Goal: Check status: Check status

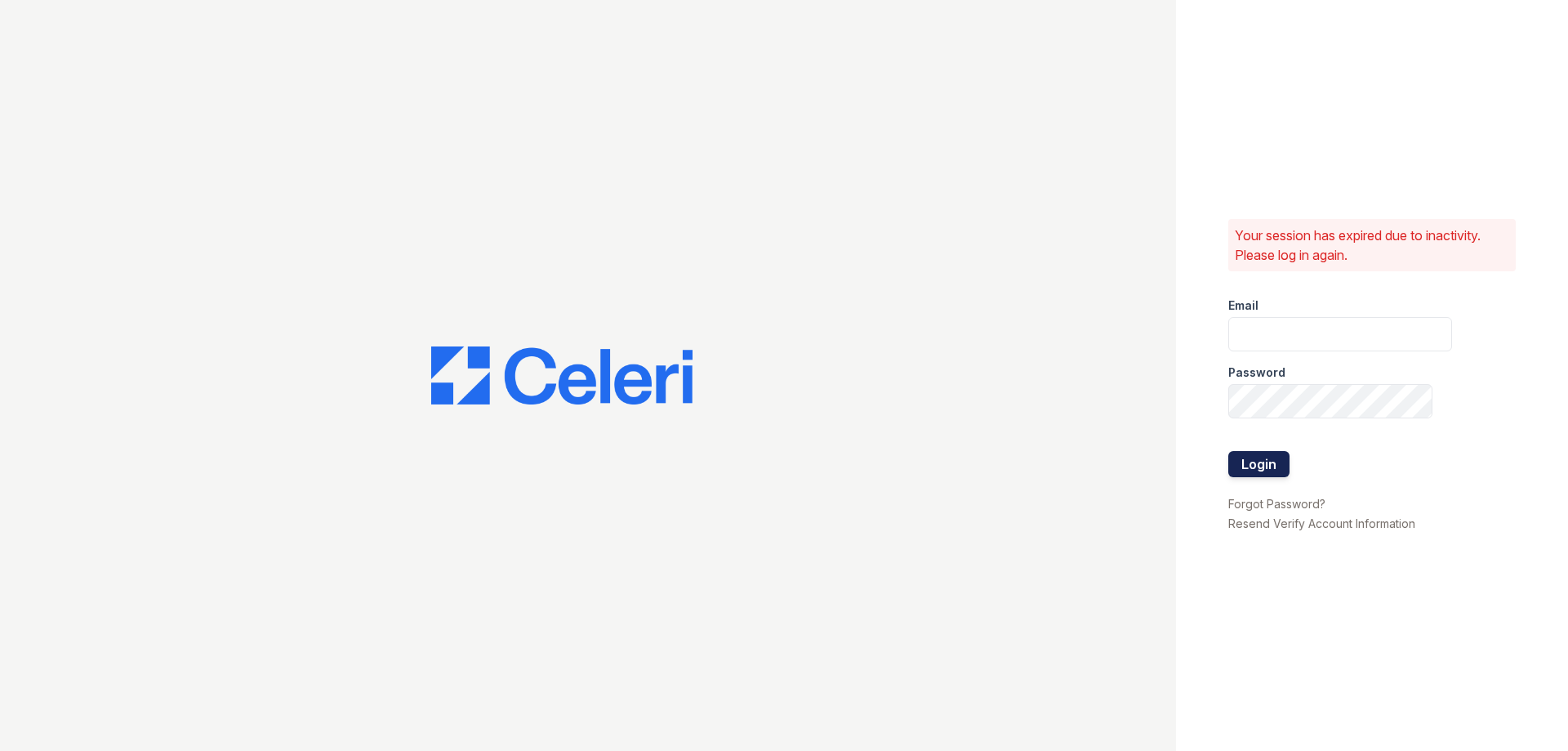
type input "theplace2@cafmanagement.com"
click at [1273, 457] on button "Login" at bounding box center [1258, 464] width 61 height 26
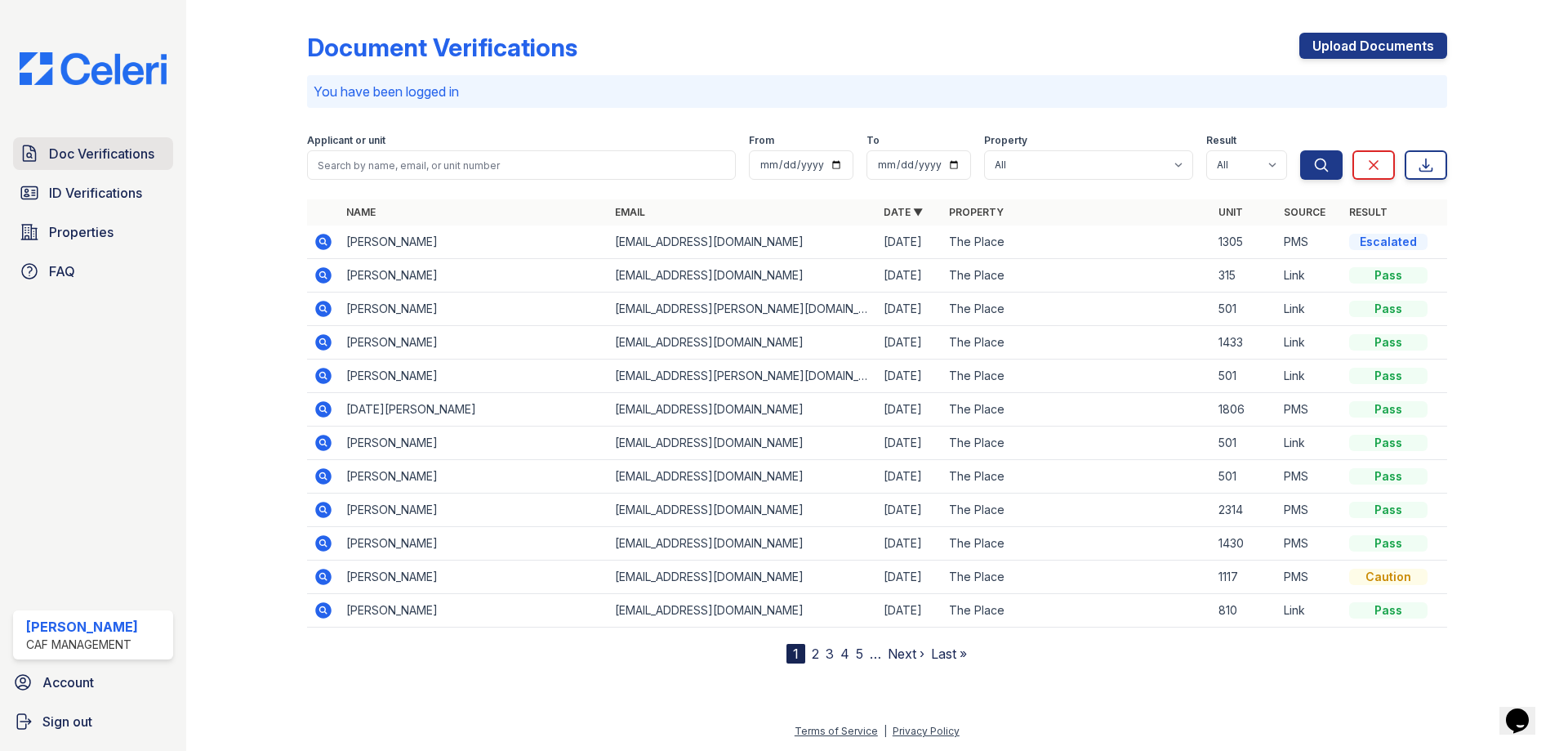
click at [104, 150] on span "Doc Verifications" at bounding box center [101, 153] width 105 height 20
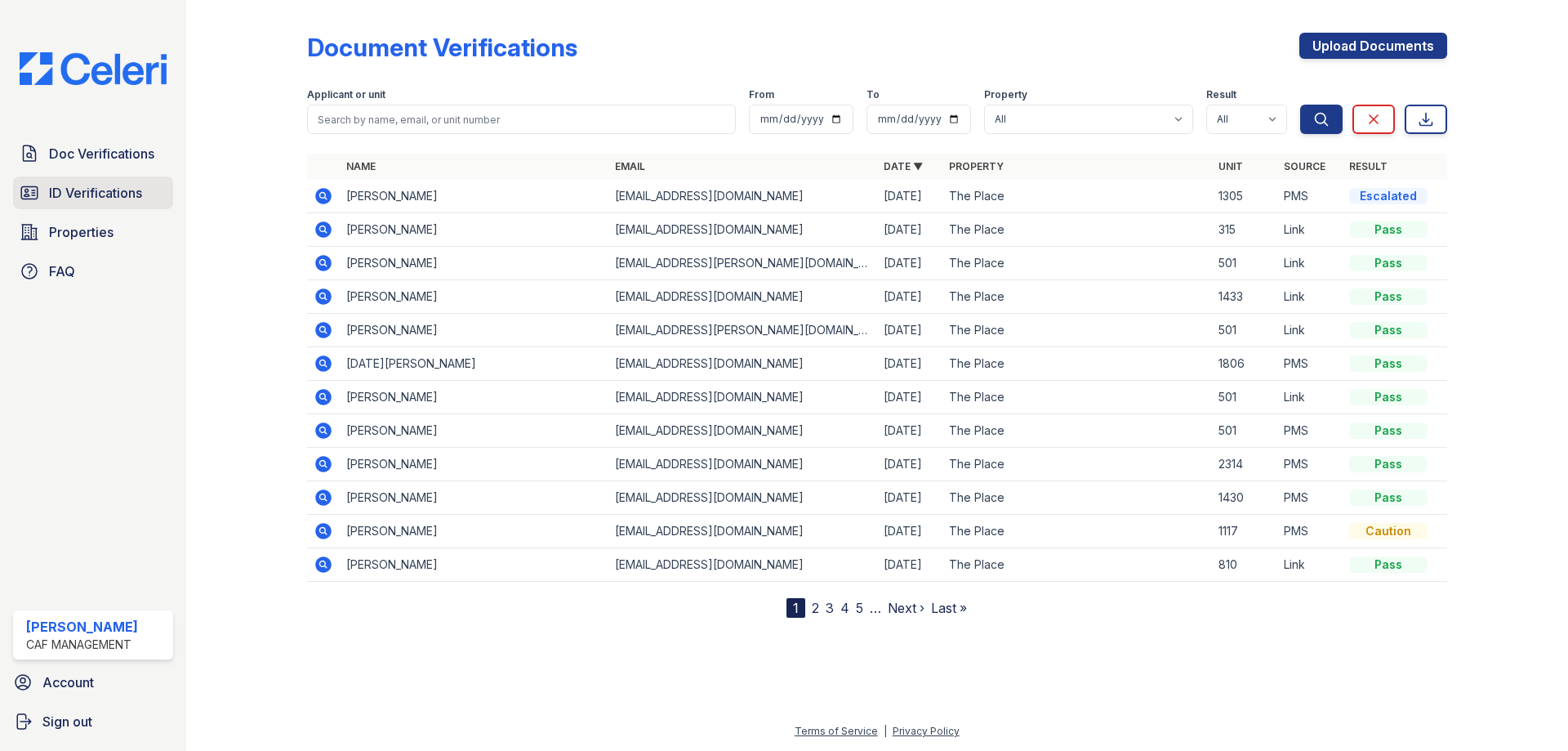
click at [97, 189] on span "ID Verifications" at bounding box center [95, 192] width 93 height 20
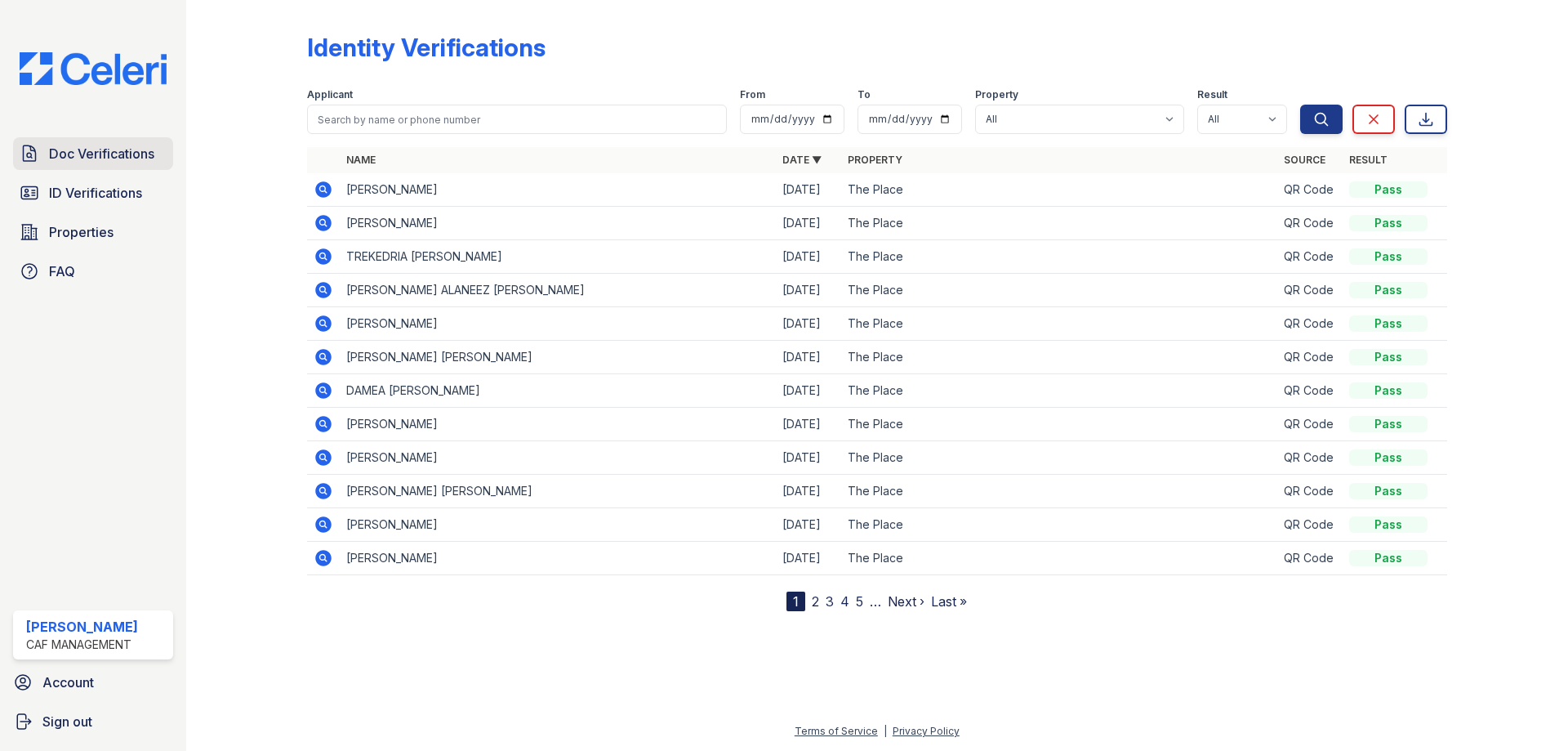
click at [106, 156] on span "Doc Verifications" at bounding box center [101, 153] width 105 height 20
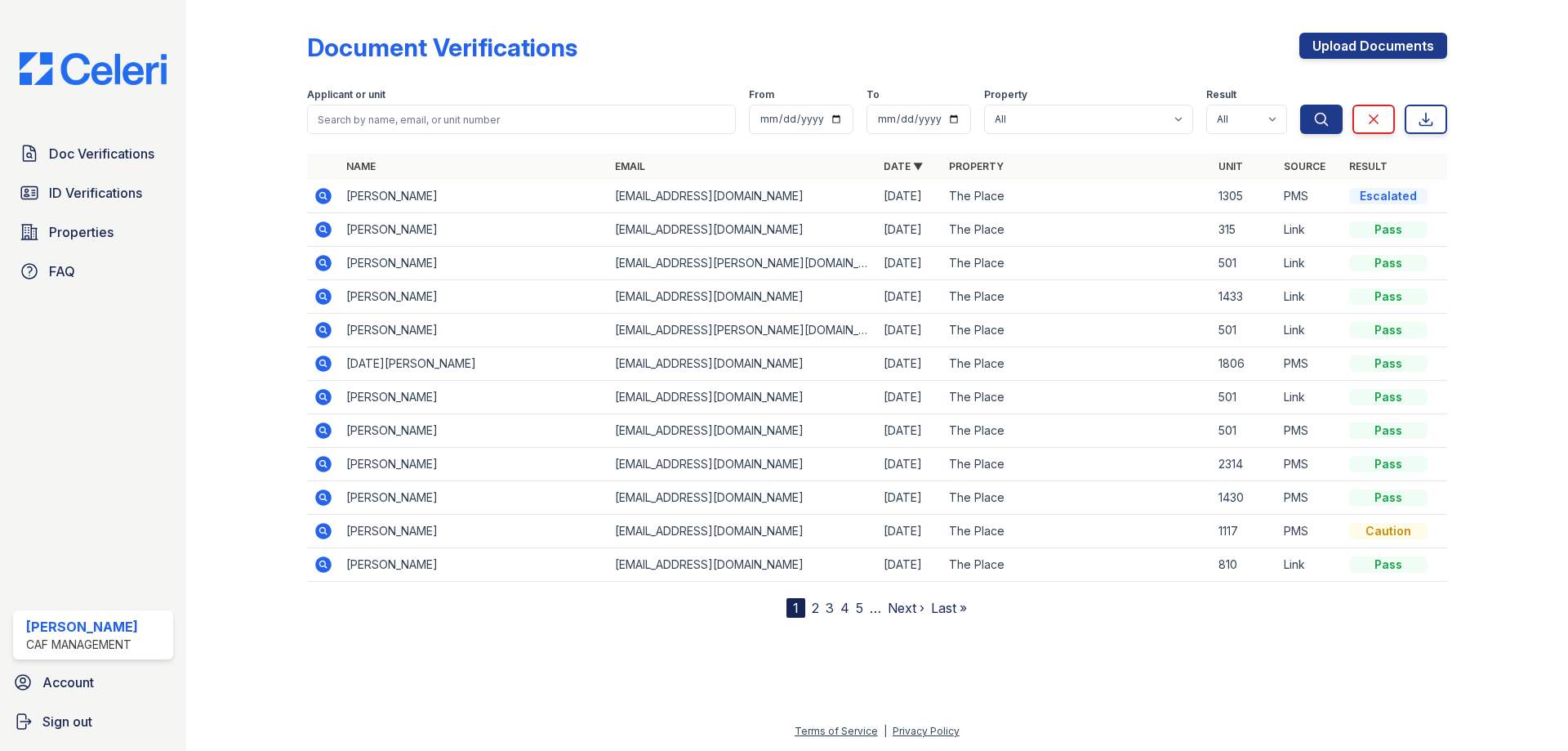
click at [320, 196] on icon at bounding box center [323, 196] width 20 height 20
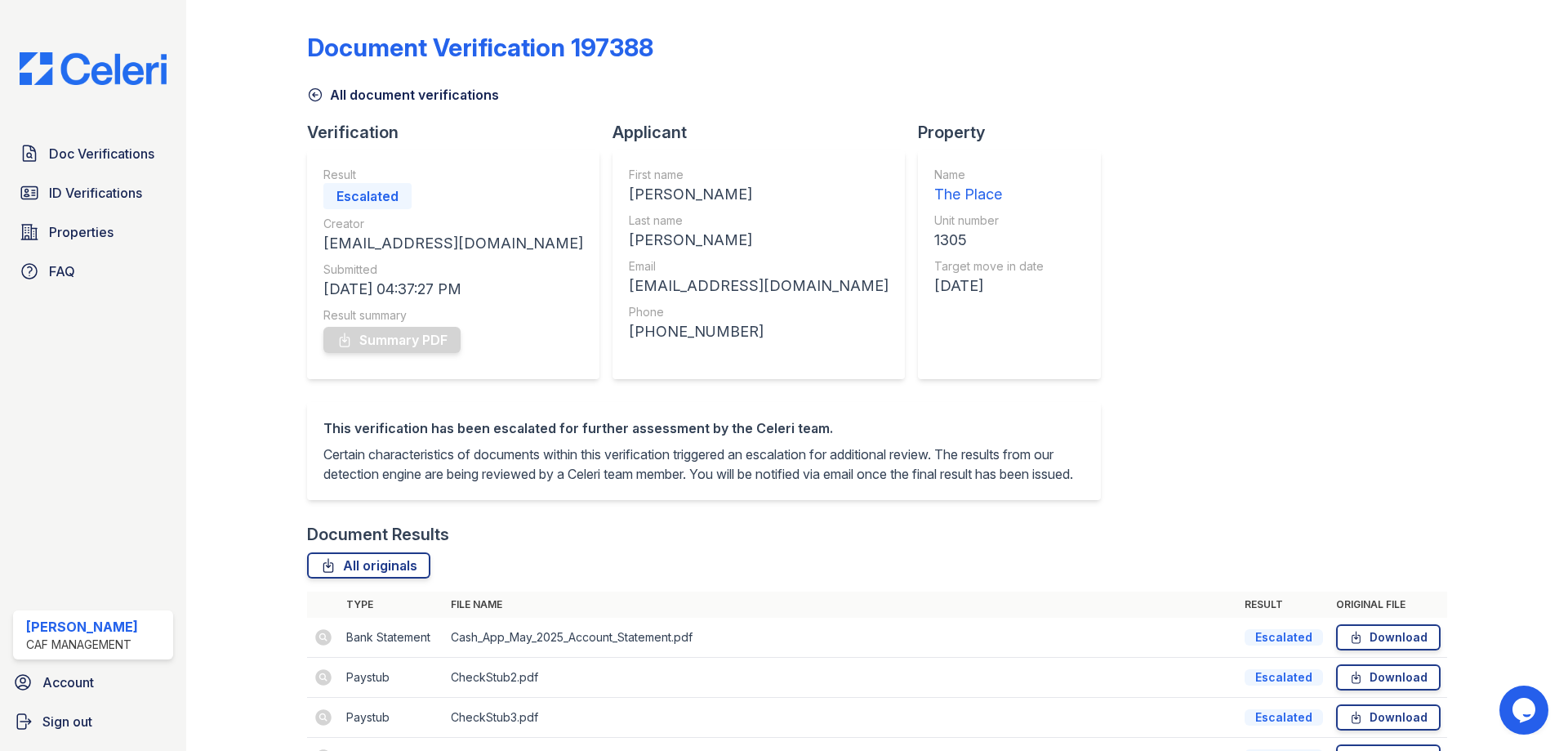
click at [311, 89] on icon at bounding box center [314, 95] width 12 height 12
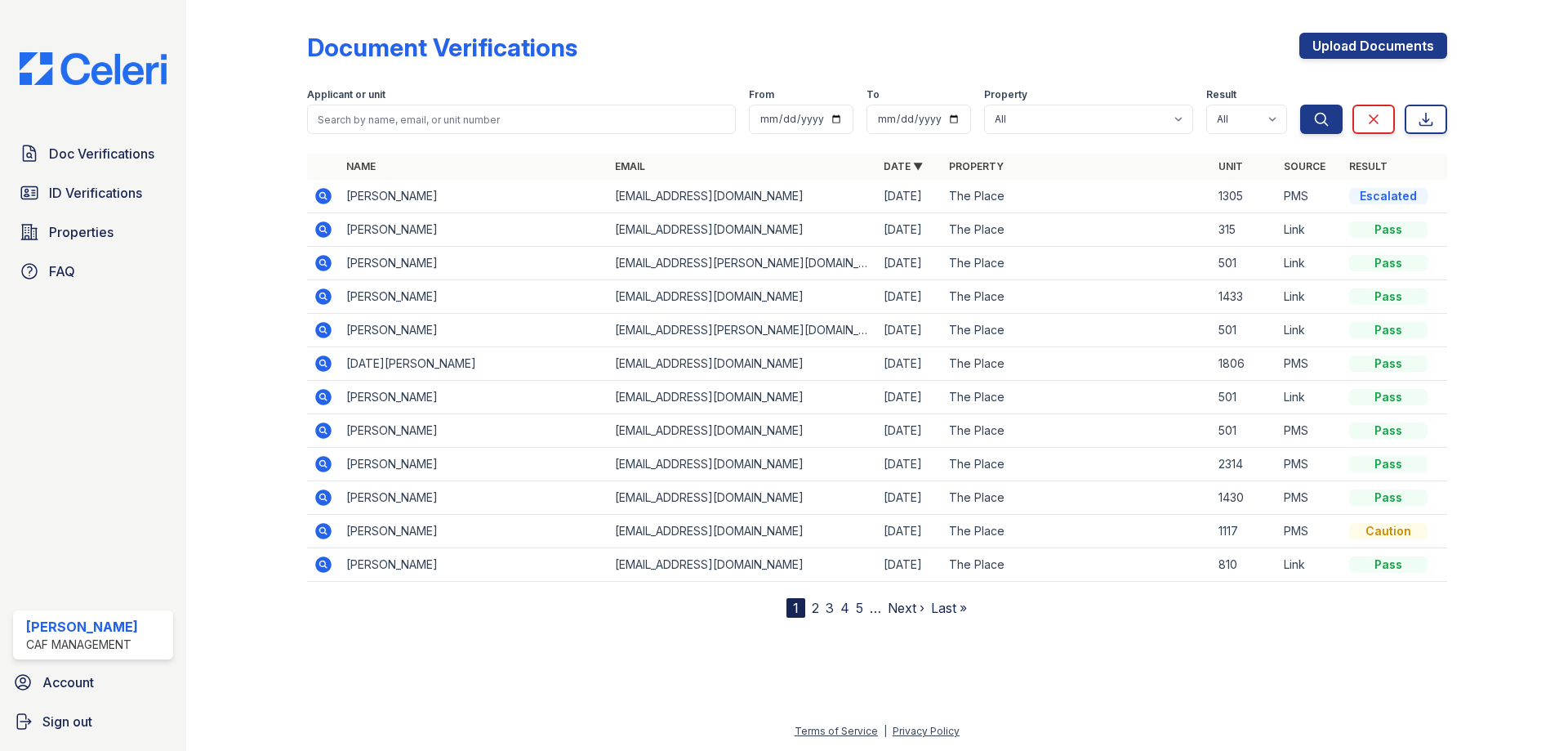
click at [327, 196] on icon at bounding box center [322, 195] width 16 height 16
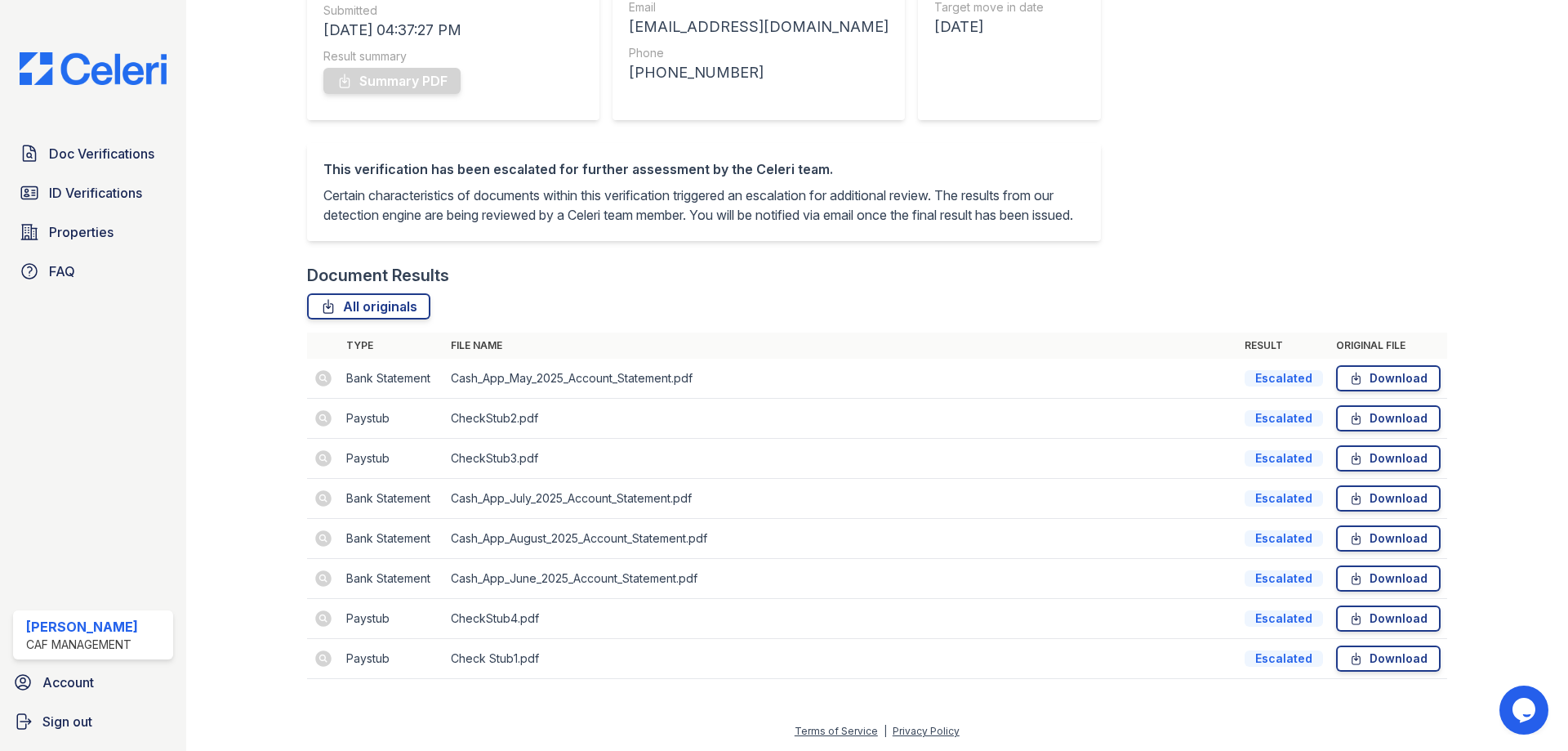
scroll to position [278, 0]
click at [321, 455] on td at bounding box center [323, 458] width 33 height 40
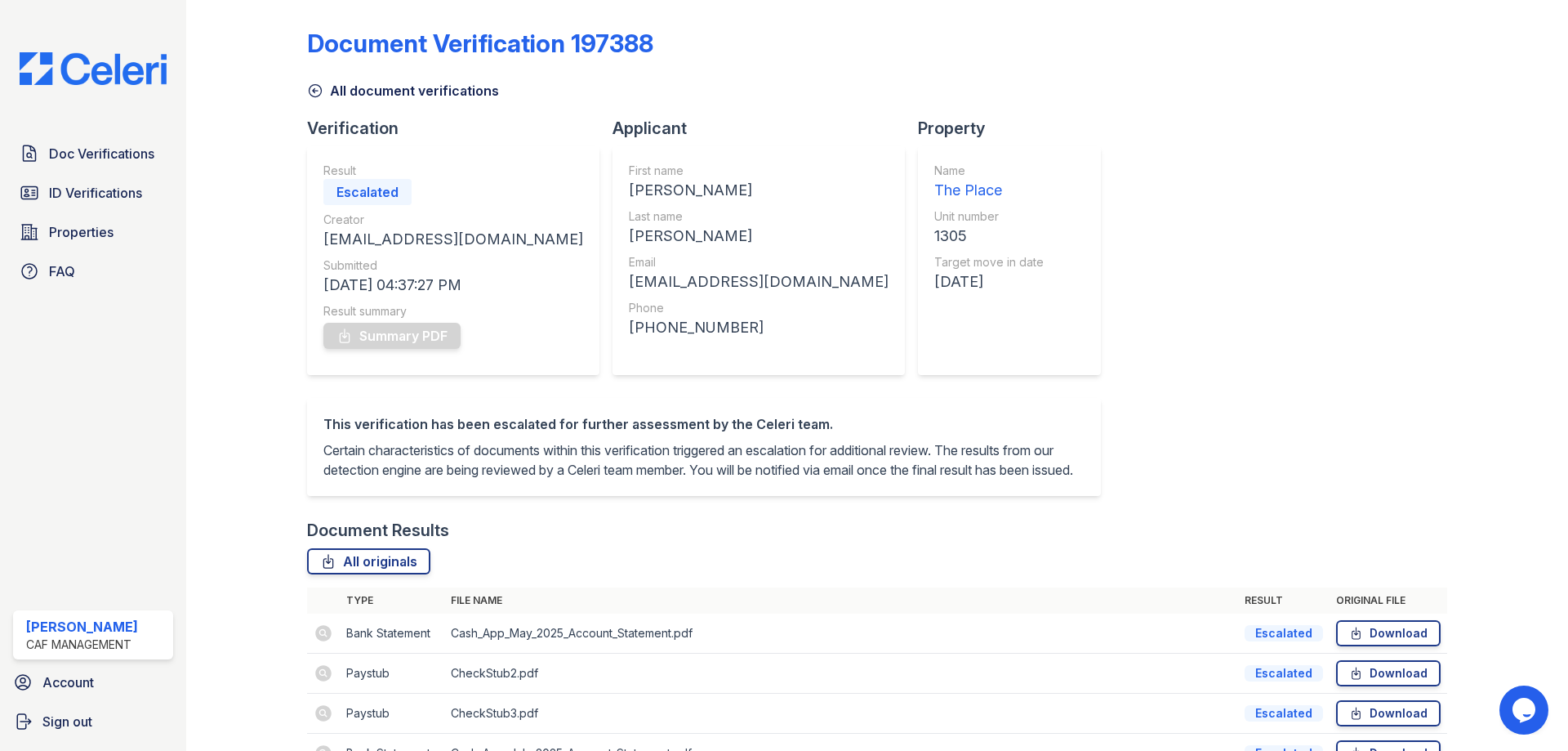
scroll to position [0, 0]
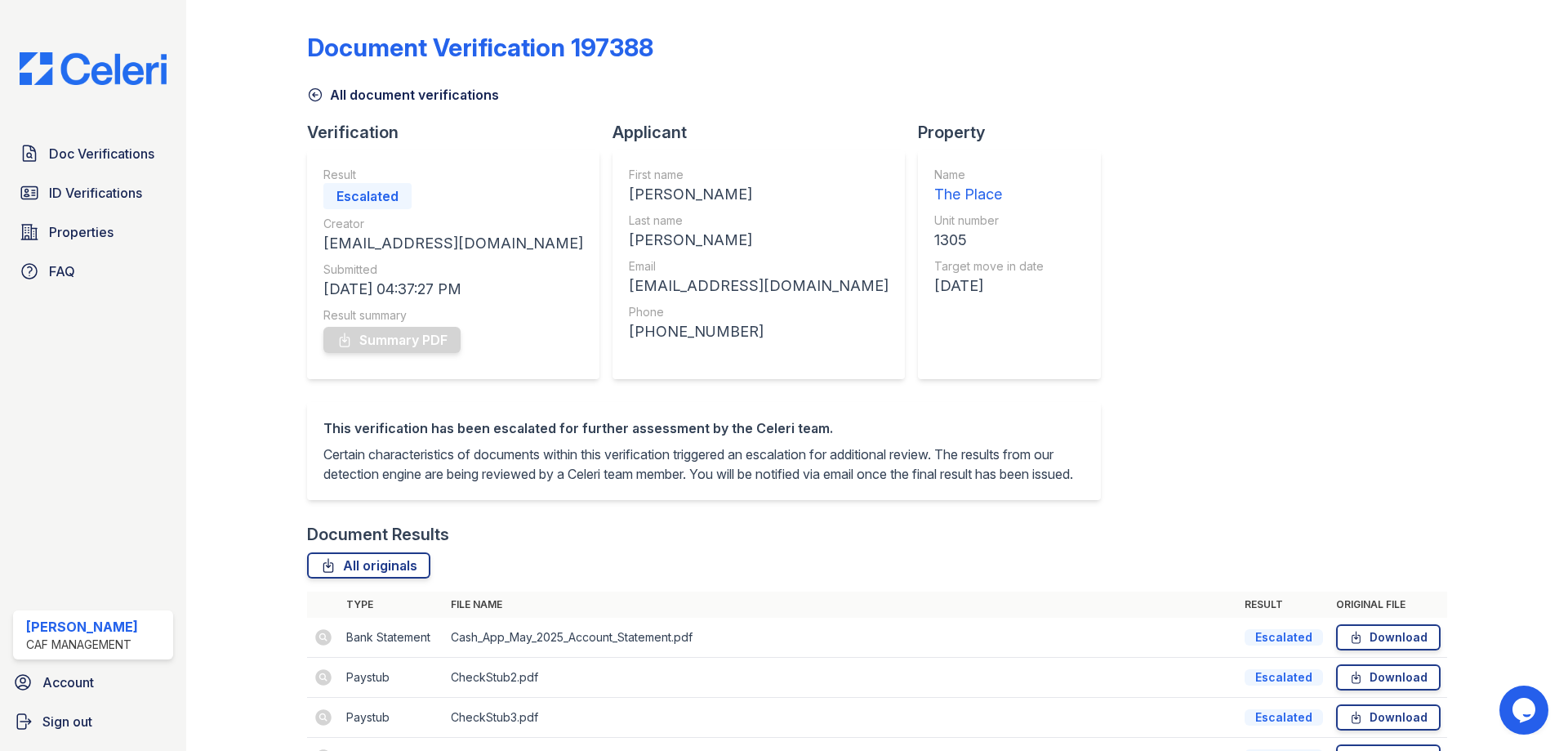
click at [311, 94] on icon at bounding box center [315, 94] width 16 height 16
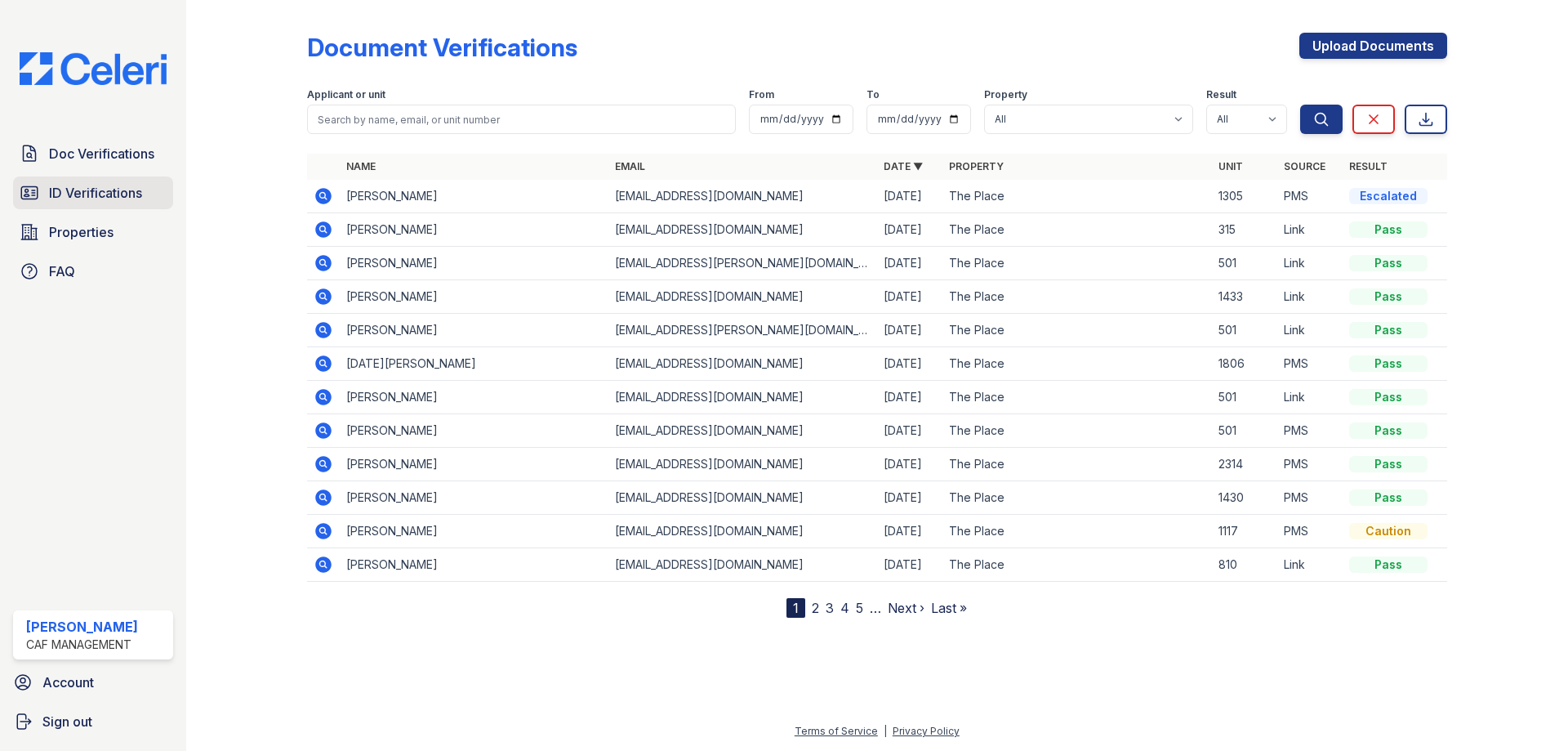
click at [105, 199] on span "ID Verifications" at bounding box center [95, 192] width 93 height 20
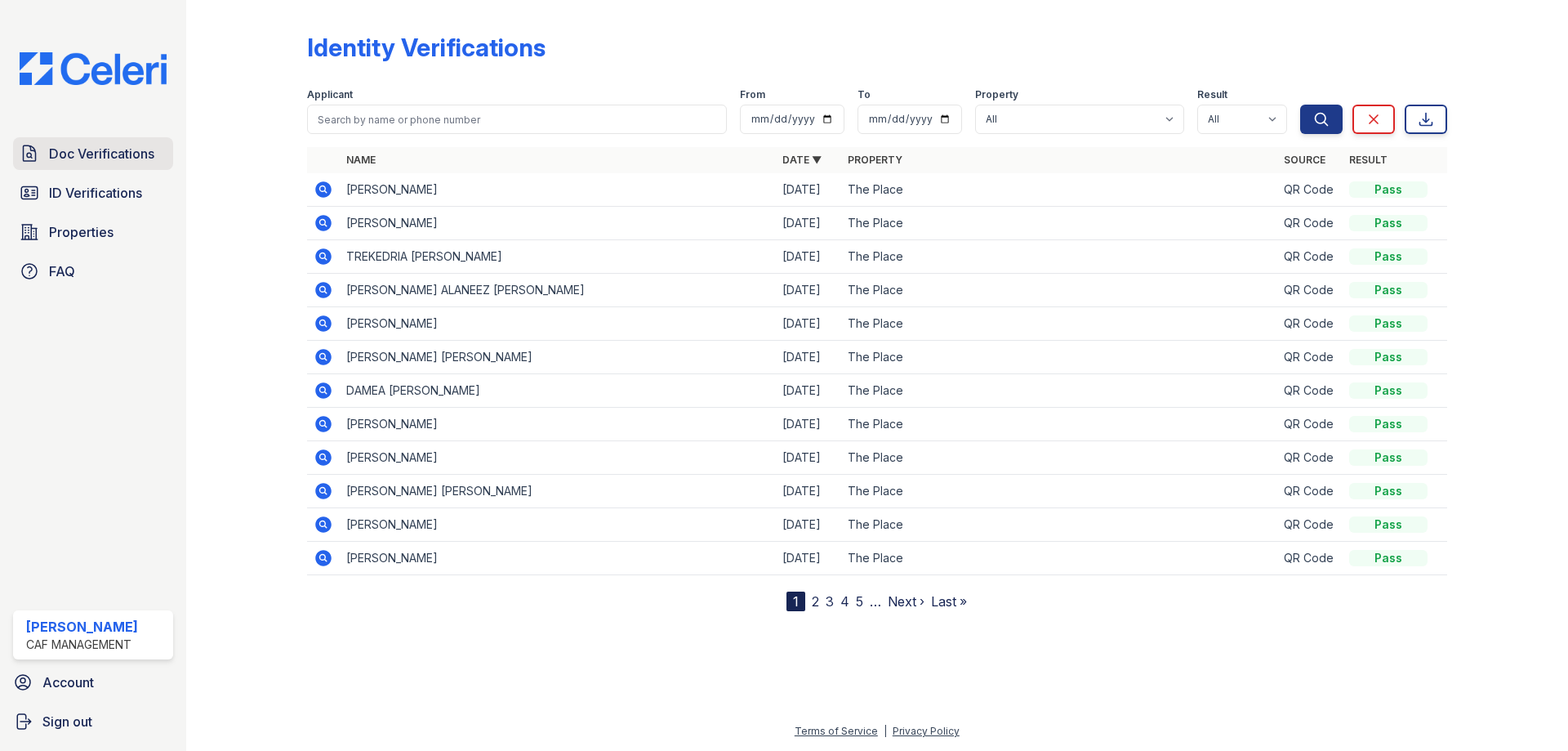
click at [97, 158] on span "Doc Verifications" at bounding box center [101, 153] width 105 height 20
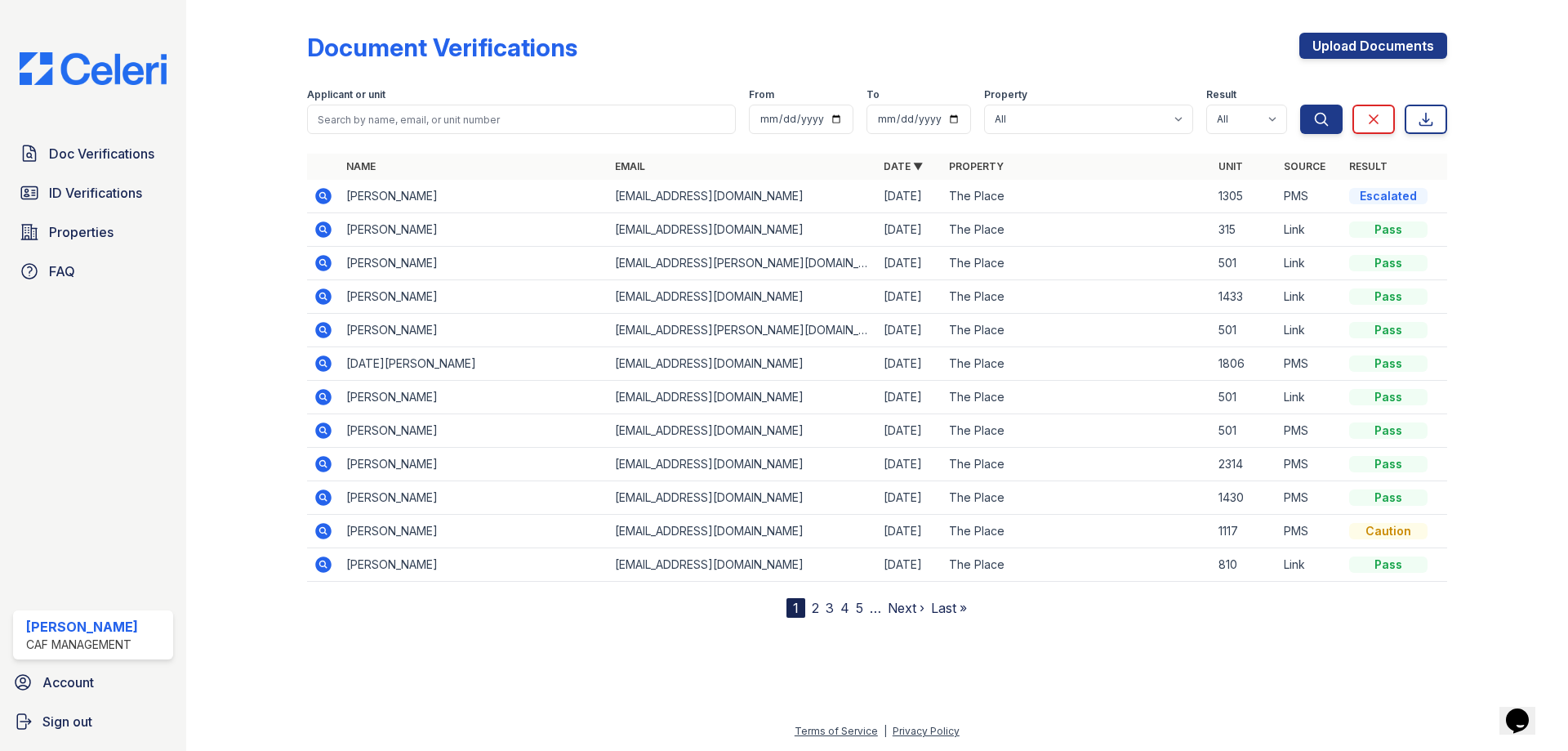
click at [321, 230] on icon at bounding box center [323, 229] width 20 height 20
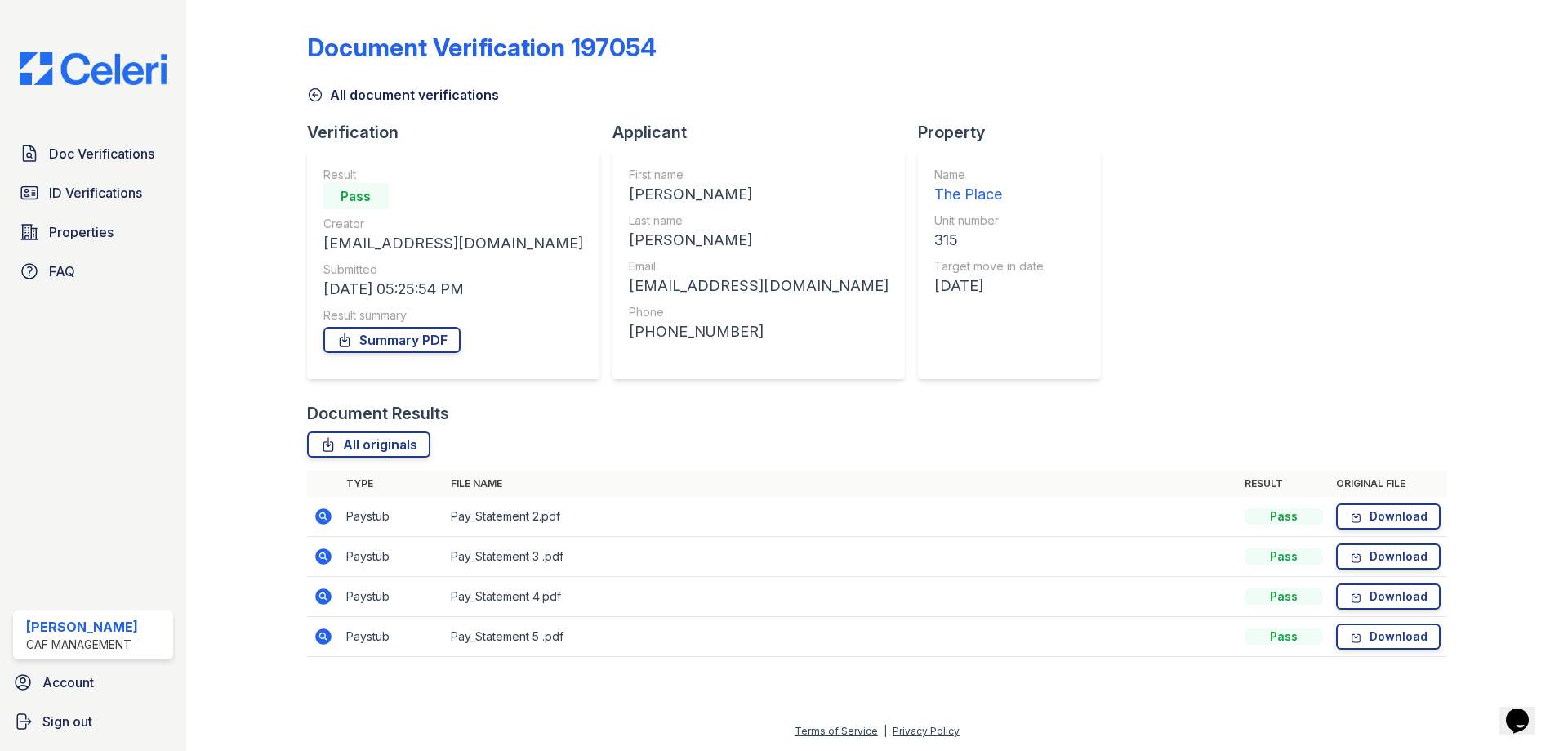
click at [315, 86] on link "All document verifications" at bounding box center [403, 95] width 192 height 20
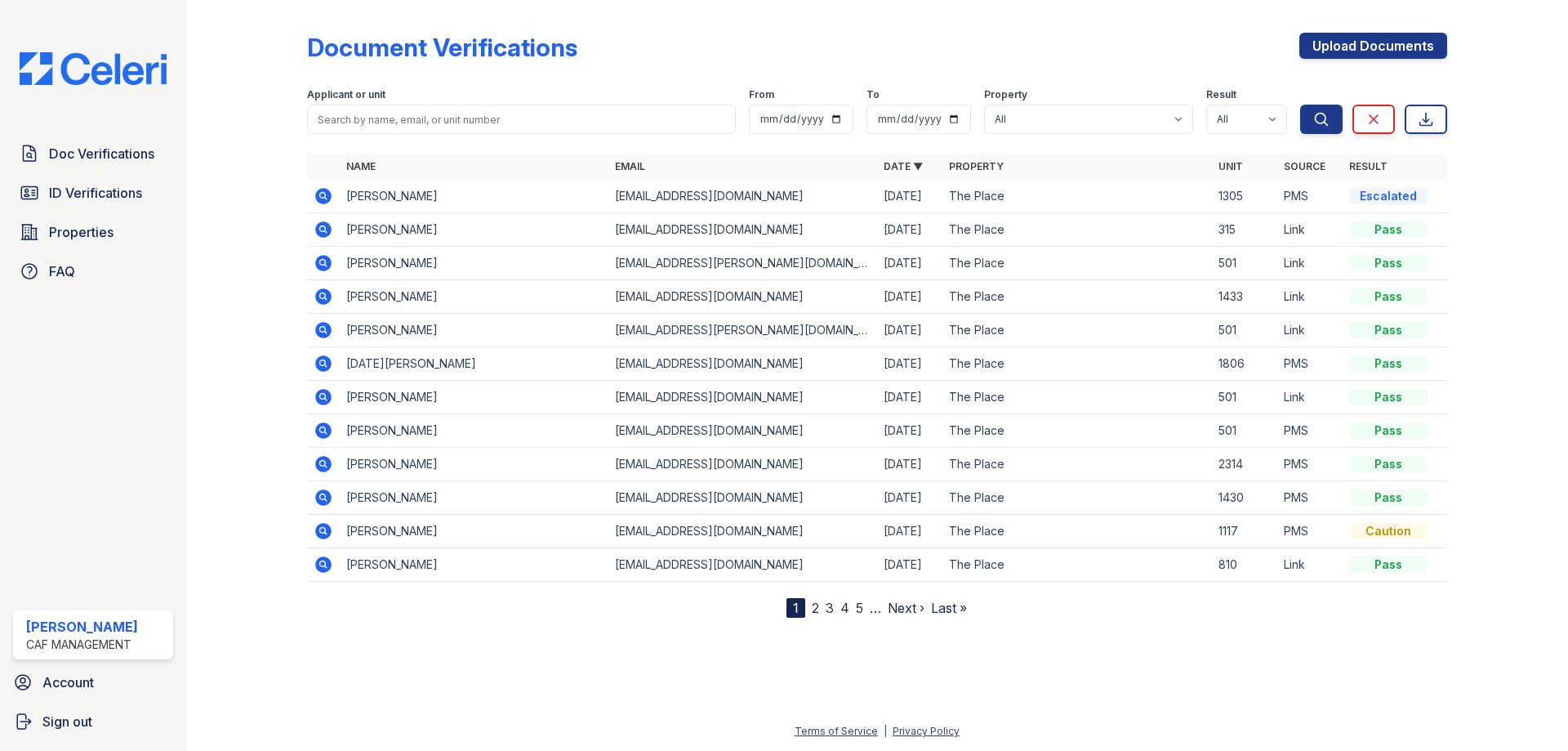
click at [323, 193] on icon at bounding box center [322, 195] width 4 height 4
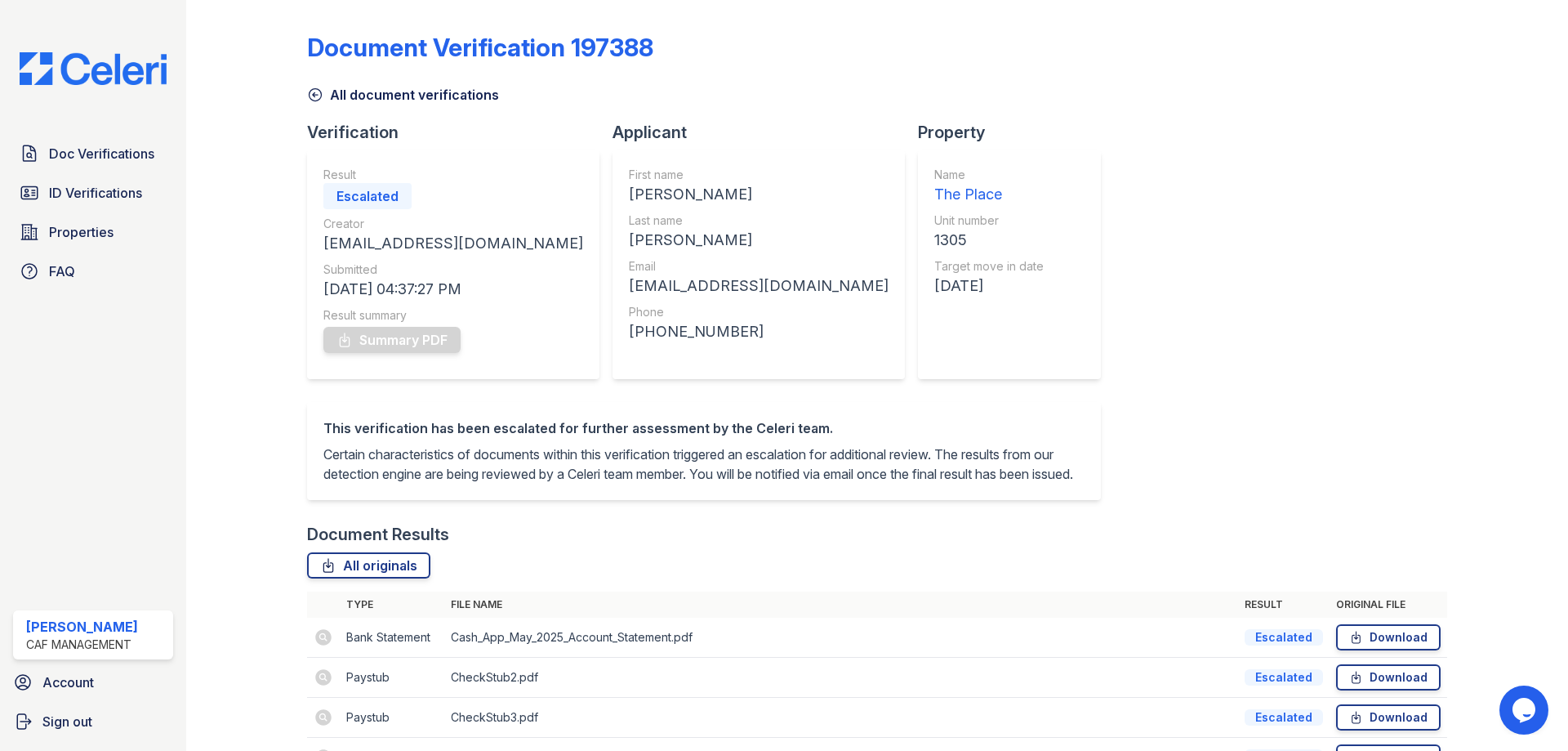
click at [314, 94] on icon at bounding box center [315, 94] width 16 height 16
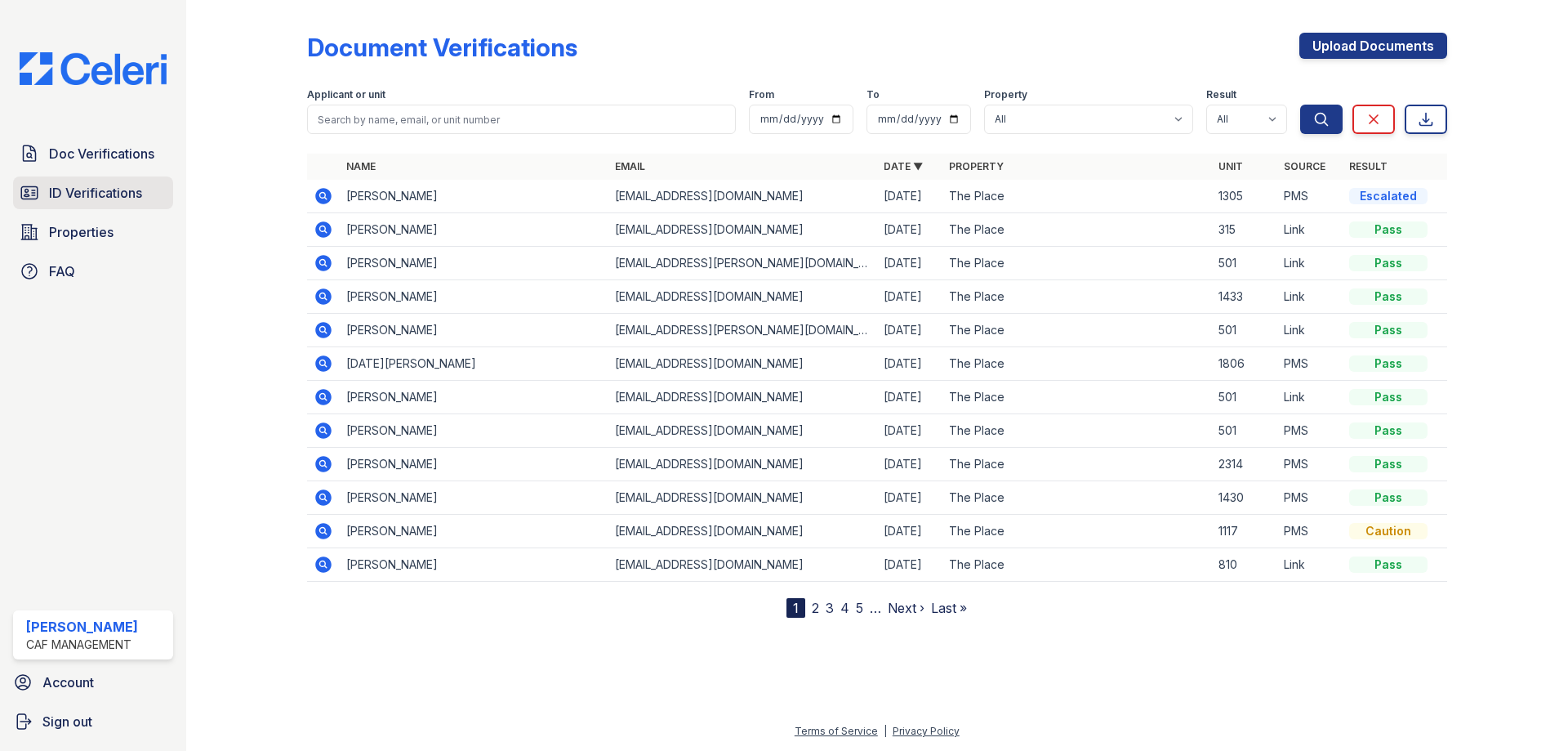
click at [117, 200] on span "ID Verifications" at bounding box center [95, 192] width 93 height 20
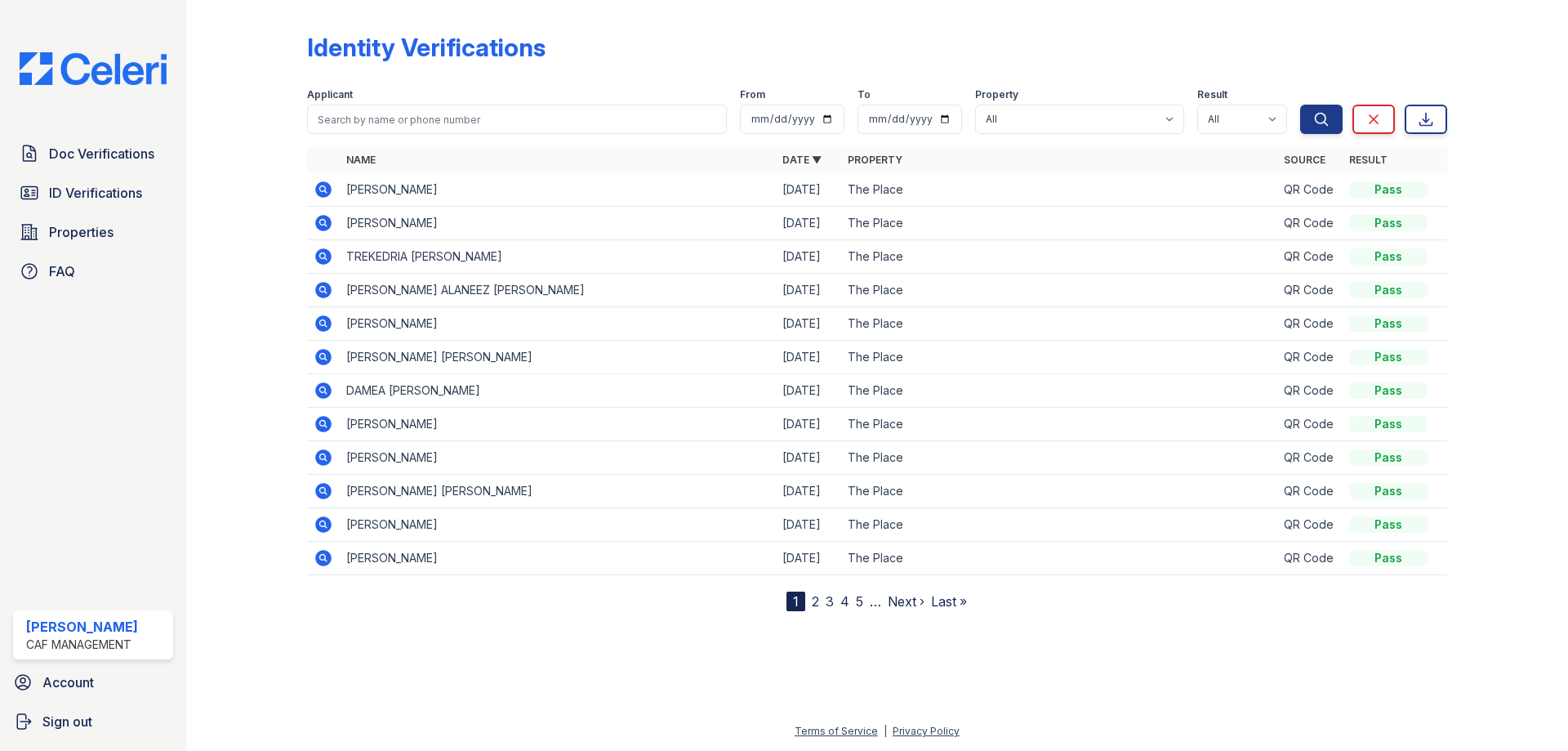
click at [814, 603] on link "2" at bounding box center [815, 600] width 7 height 16
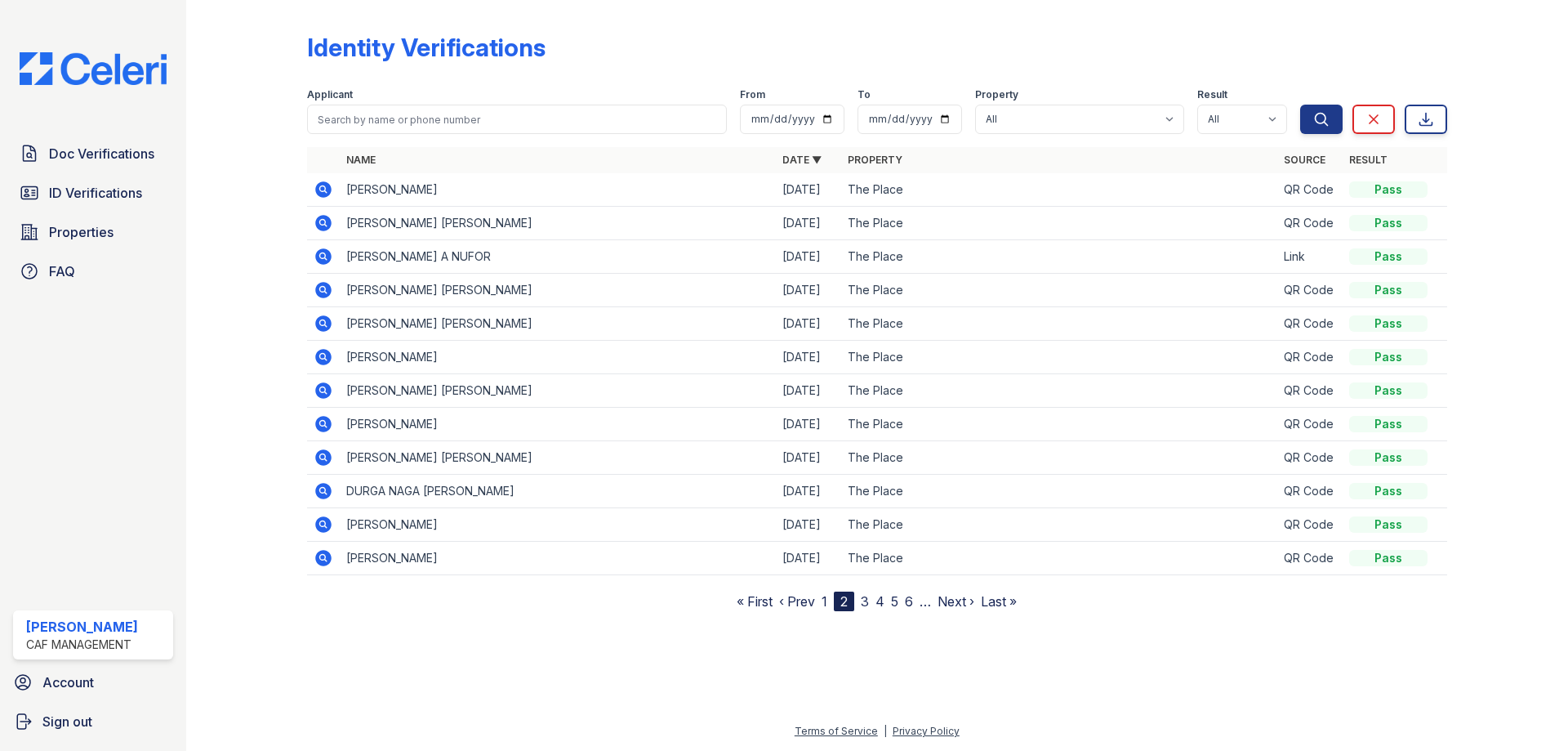
click at [864, 602] on link "3" at bounding box center [864, 600] width 8 height 16
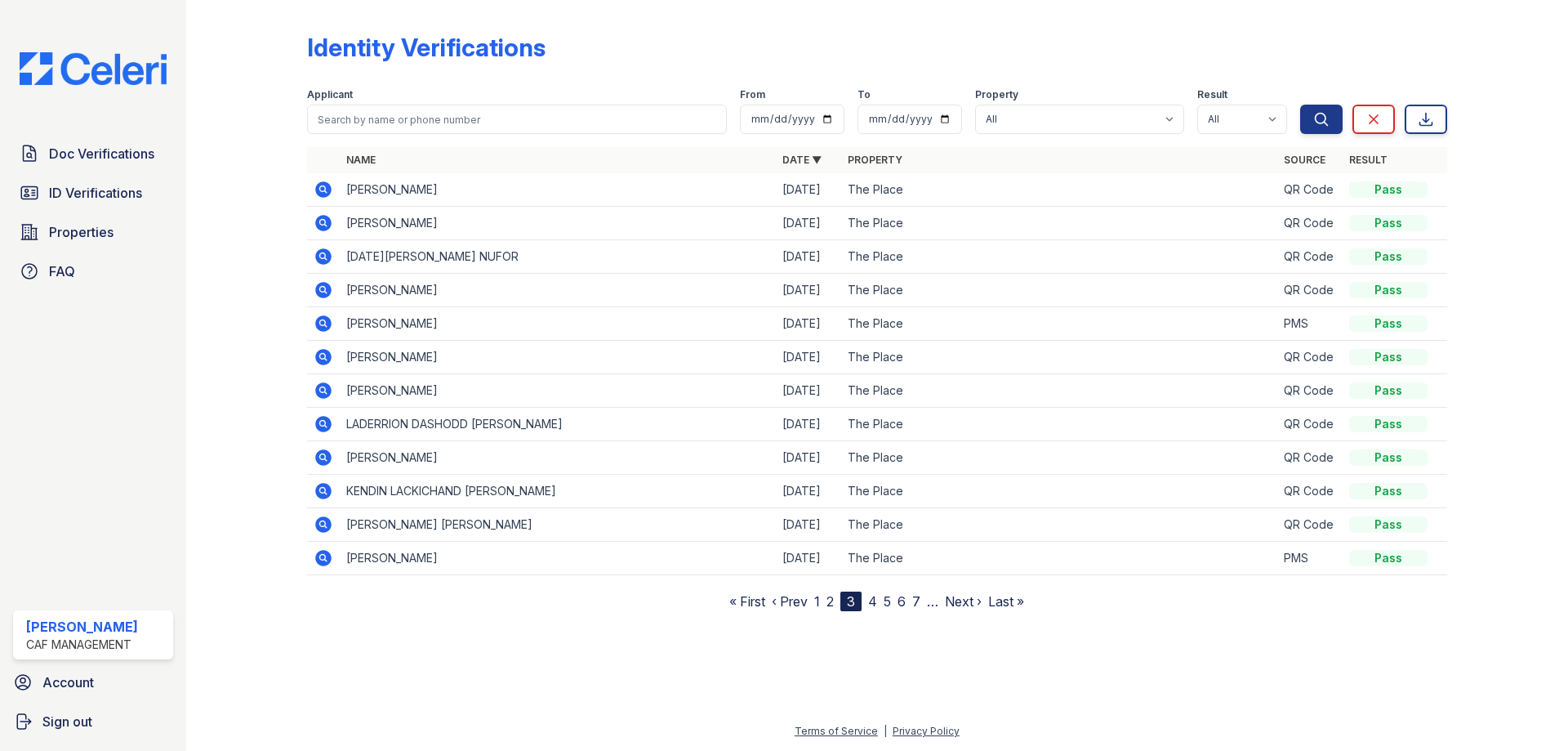
click at [820, 599] on link "1" at bounding box center [817, 600] width 6 height 16
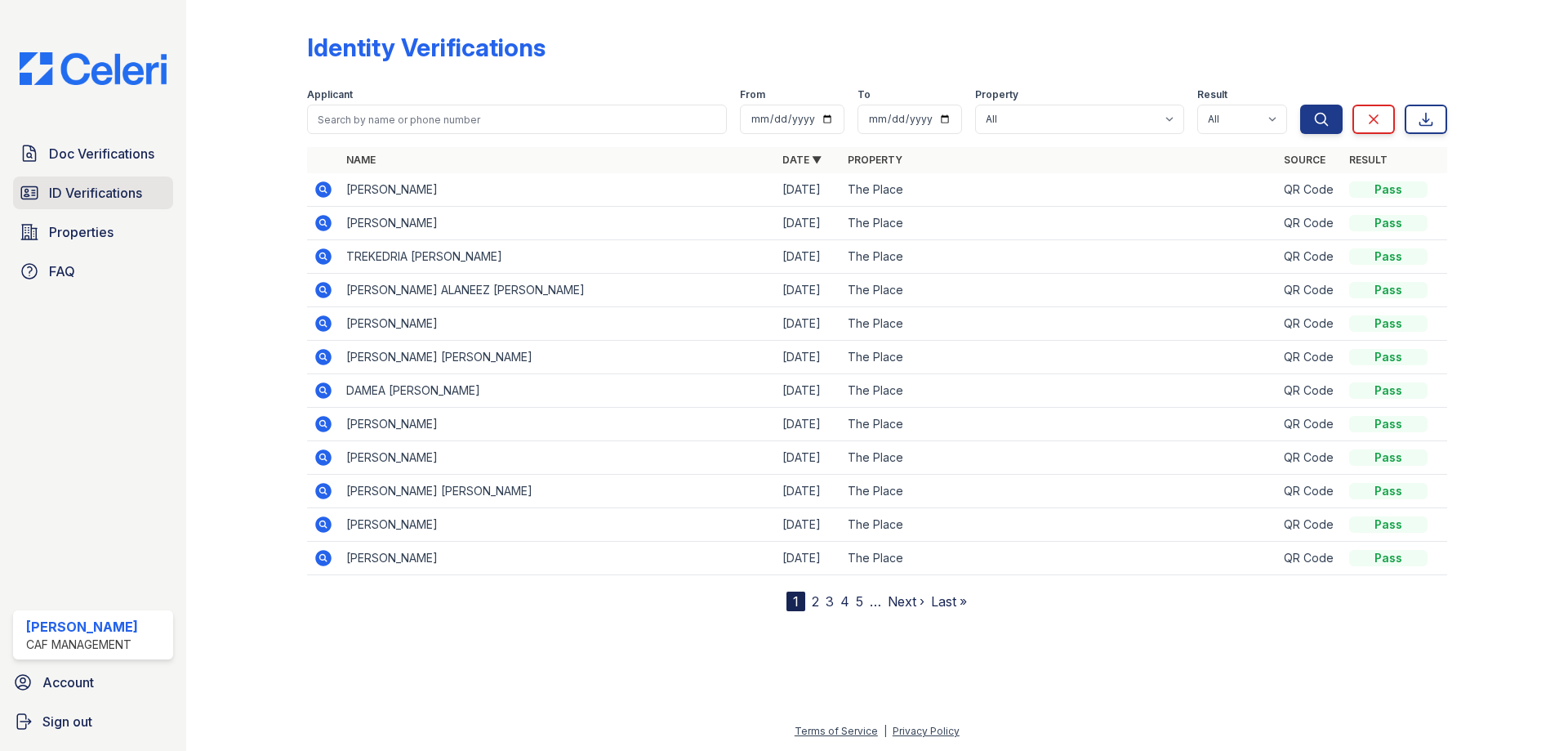
click at [62, 201] on span "ID Verifications" at bounding box center [95, 192] width 93 height 20
click at [72, 158] on span "Doc Verifications" at bounding box center [101, 153] width 105 height 20
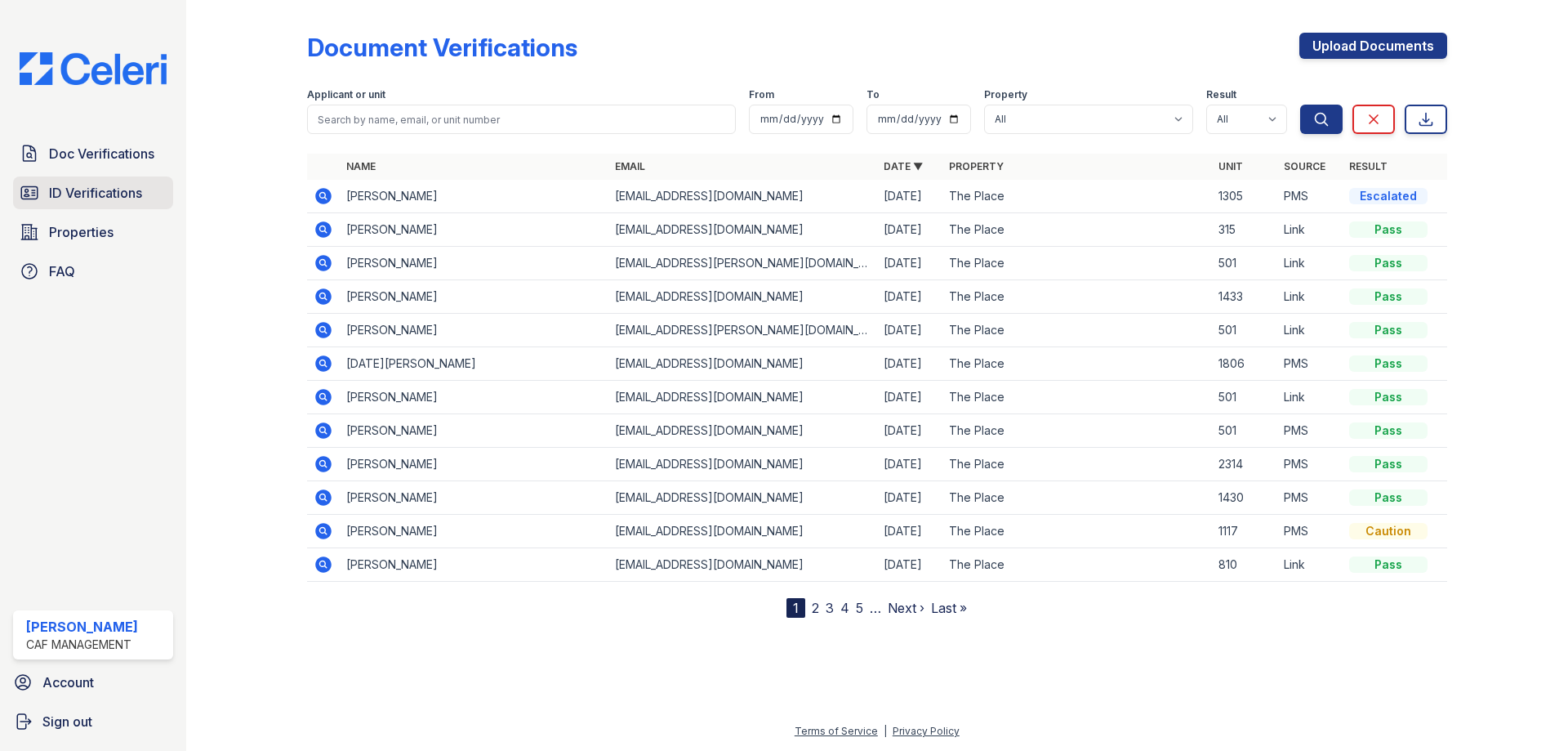
click at [67, 195] on span "ID Verifications" at bounding box center [95, 192] width 93 height 20
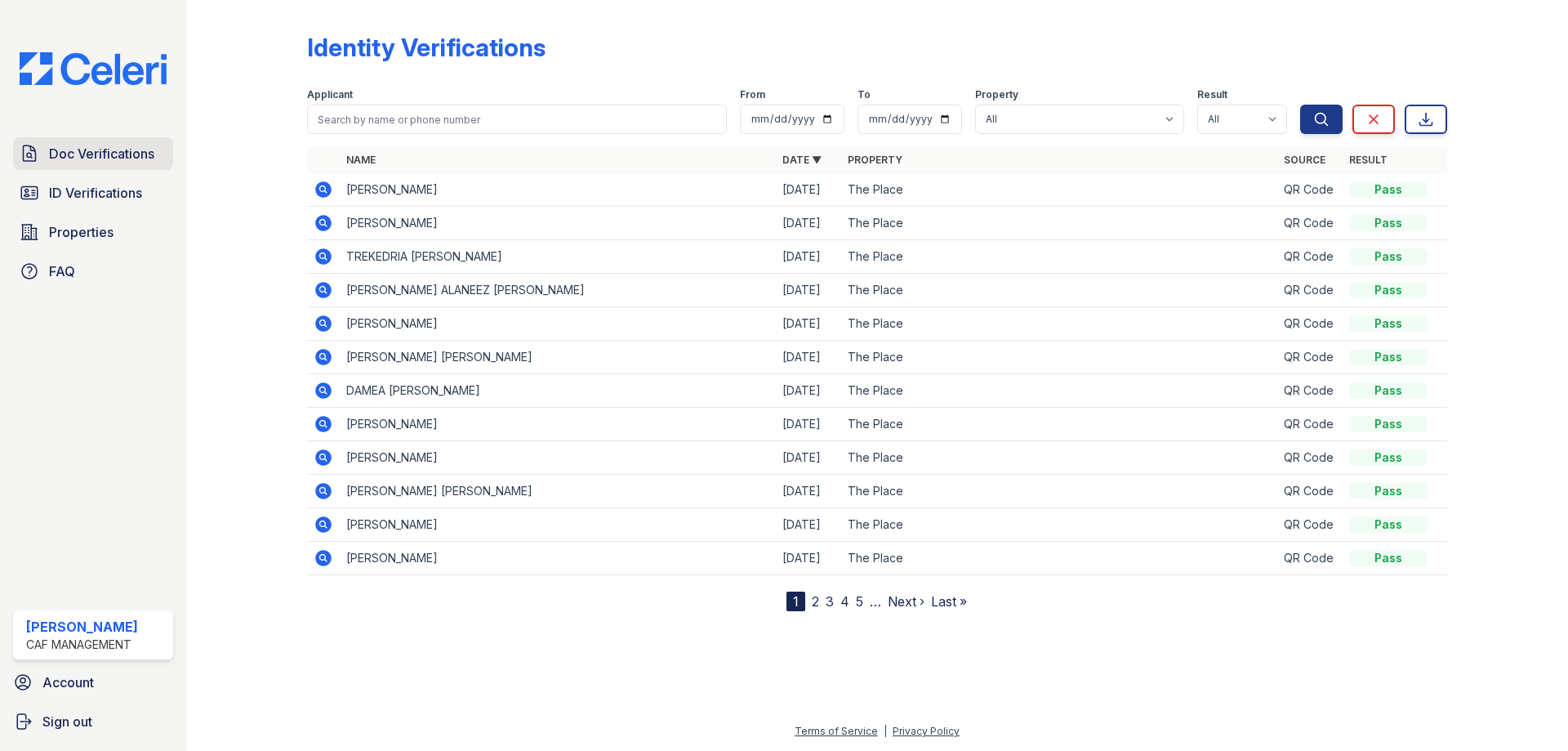
click at [80, 160] on span "Doc Verifications" at bounding box center [101, 153] width 105 height 20
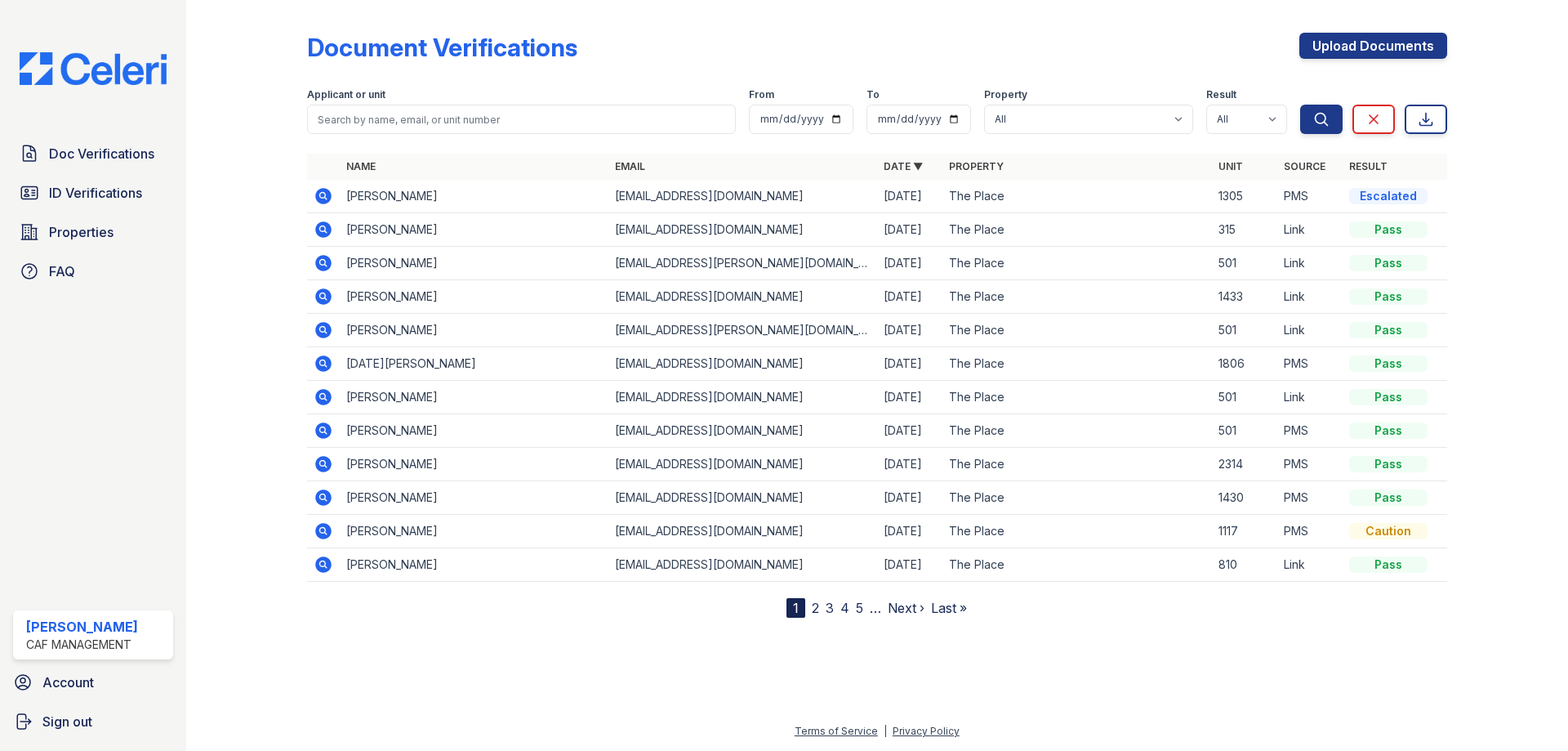
click at [321, 196] on icon at bounding box center [322, 195] width 4 height 4
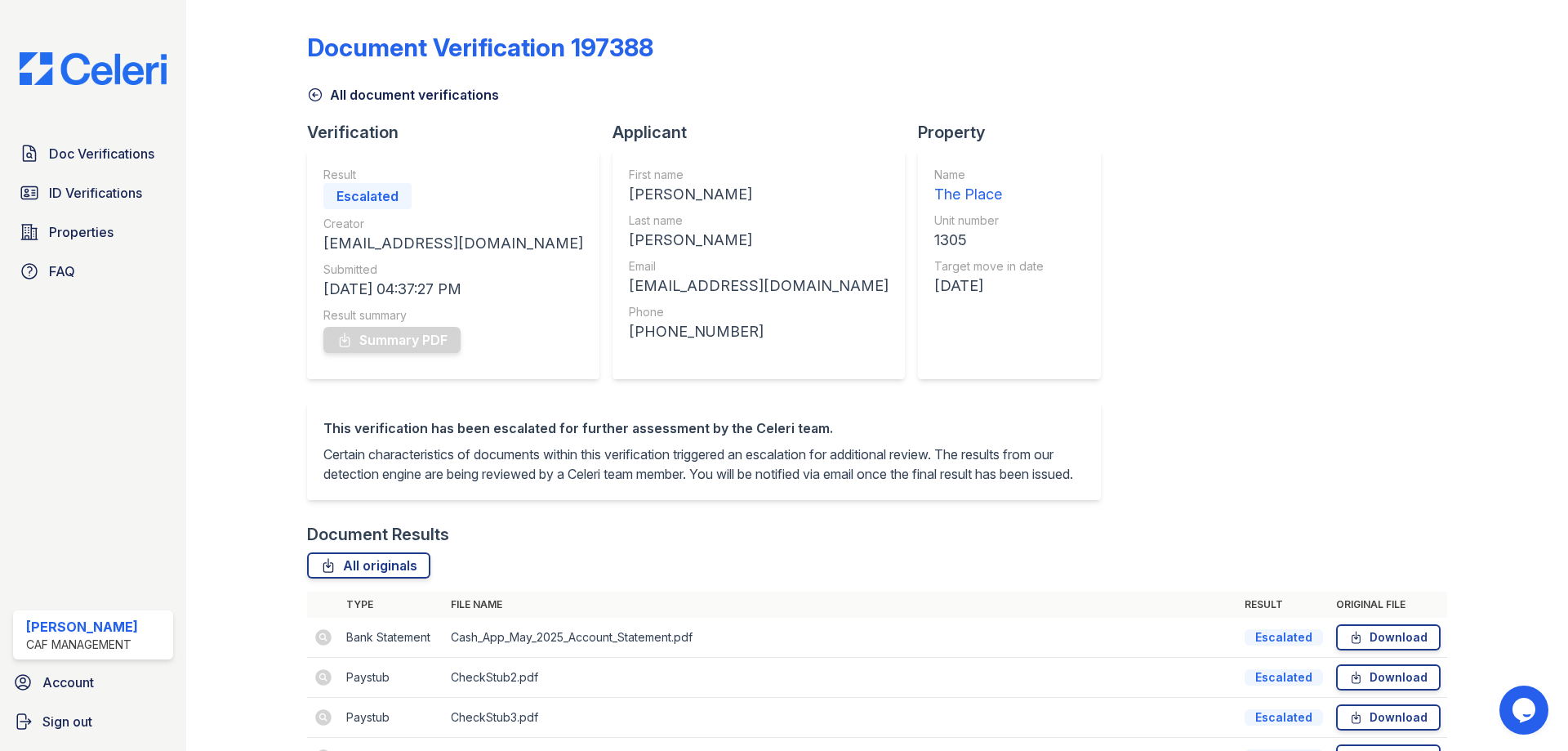
click at [313, 94] on icon at bounding box center [314, 95] width 12 height 12
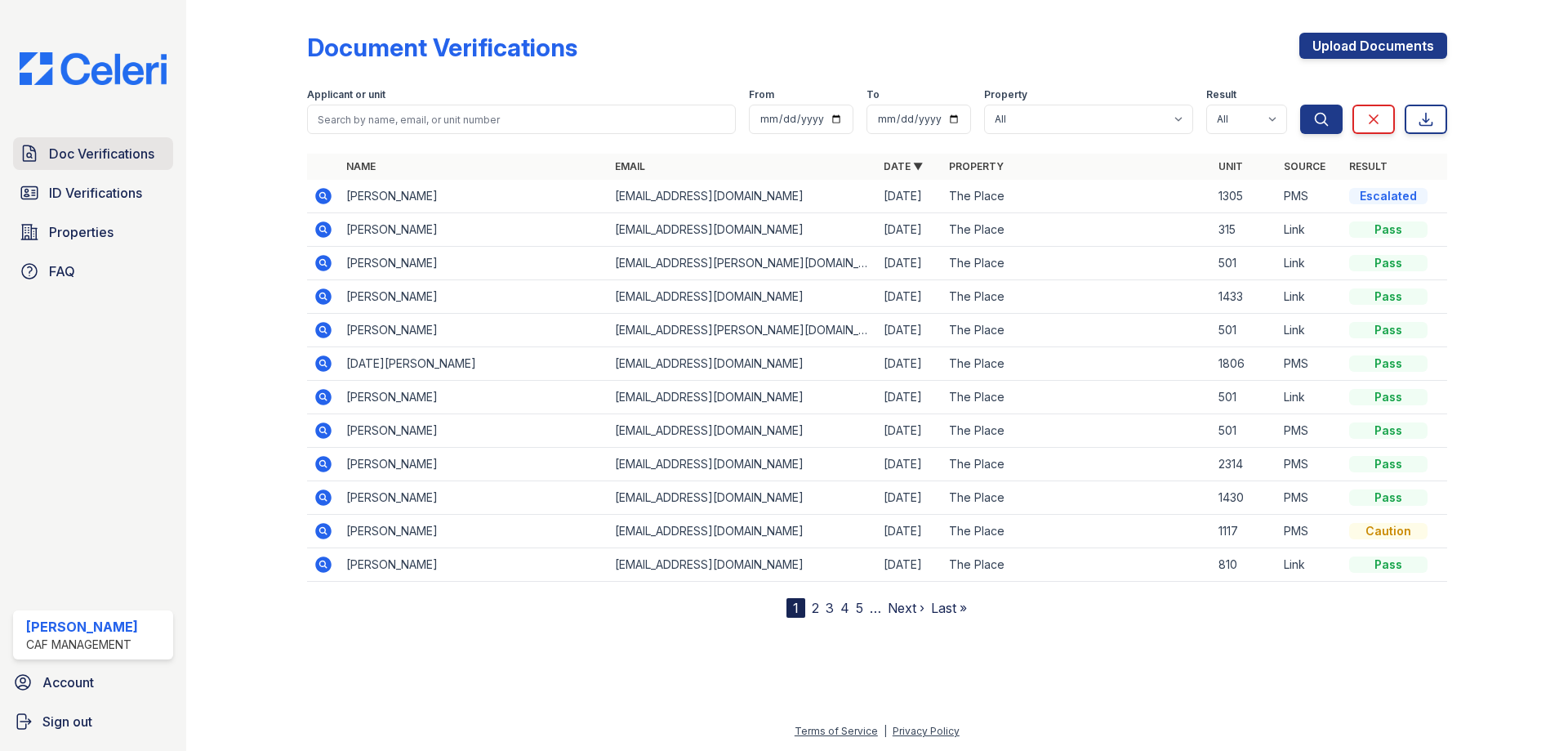
click at [58, 160] on span "Doc Verifications" at bounding box center [101, 153] width 105 height 20
click at [60, 185] on span "ID Verifications" at bounding box center [95, 192] width 93 height 20
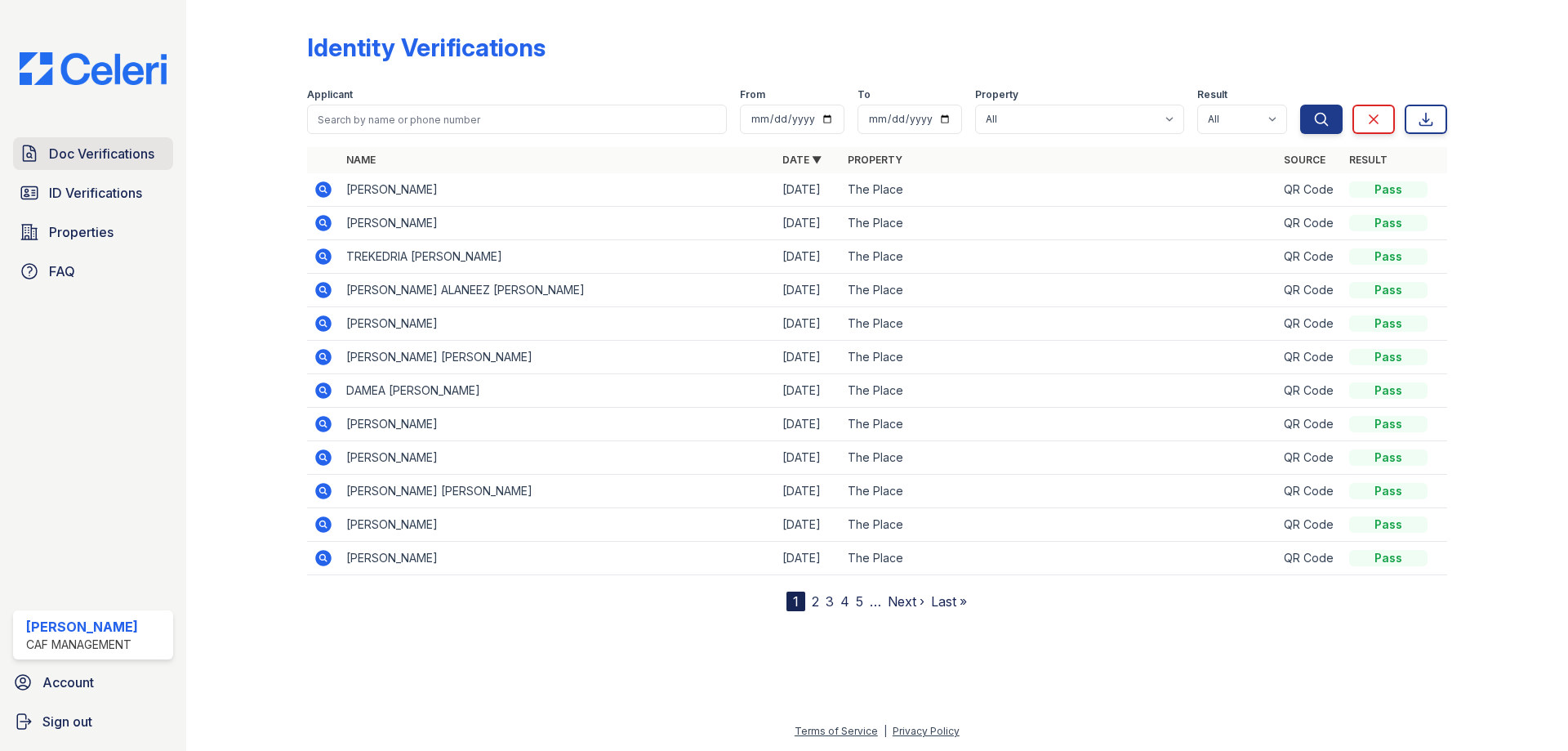
click at [92, 159] on span "Doc Verifications" at bounding box center [101, 153] width 105 height 20
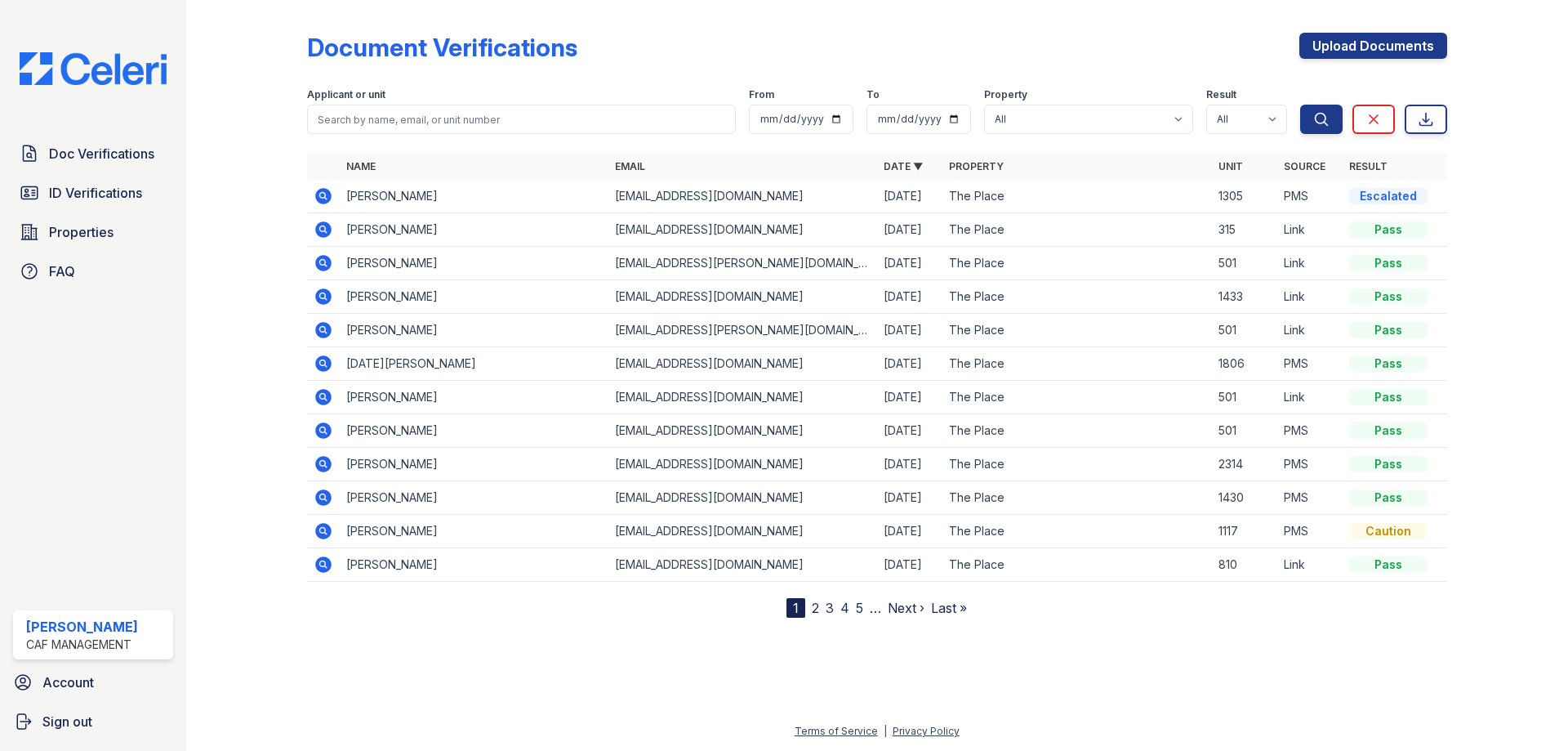
click at [322, 197] on icon at bounding box center [322, 195] width 4 height 4
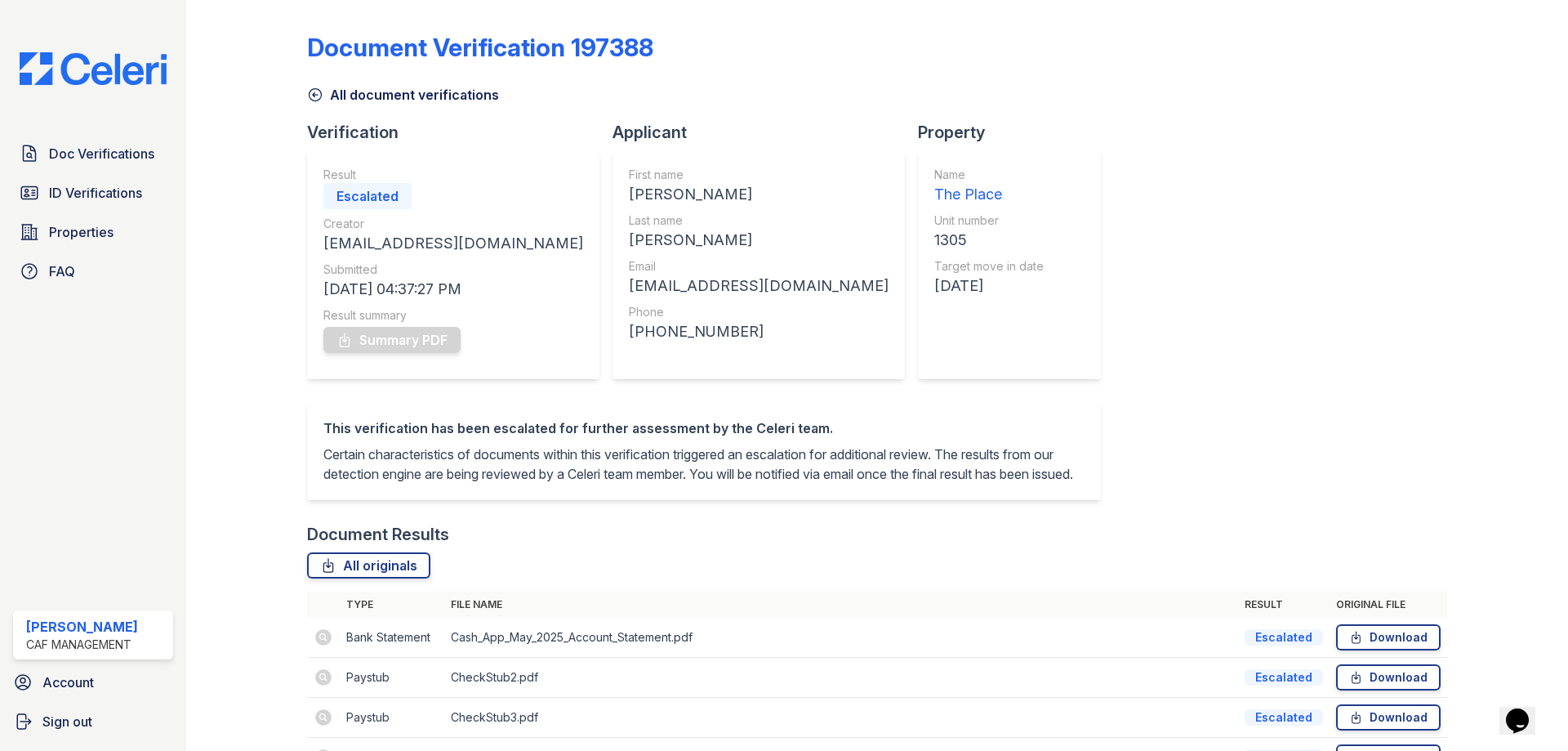
click at [308, 97] on icon at bounding box center [314, 95] width 12 height 12
